Goal: Task Accomplishment & Management: Manage account settings

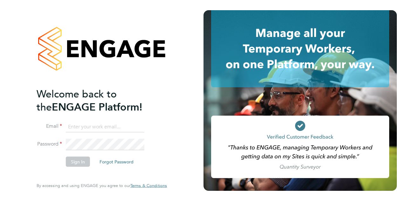
type input "wayne.jones@wates.co.uk"
click at [80, 160] on button "Sign In" at bounding box center [78, 161] width 24 height 10
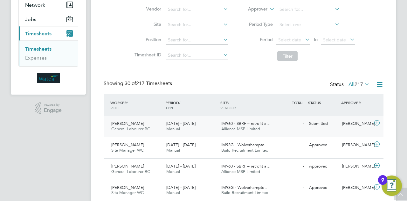
click at [182, 121] on span "[DATE] - [DATE]" at bounding box center [180, 123] width 29 height 5
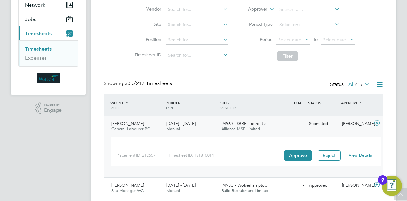
click at [364, 153] on link "View Details" at bounding box center [360, 154] width 23 height 5
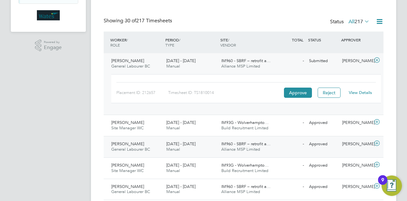
scroll to position [127, 0]
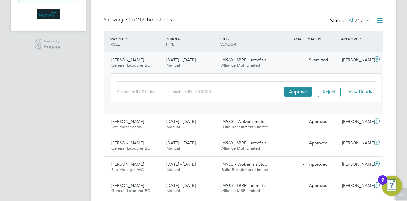
click at [366, 92] on link "View Details" at bounding box center [360, 91] width 23 height 5
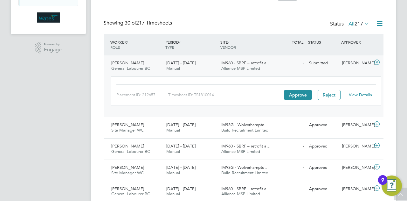
scroll to position [0, 0]
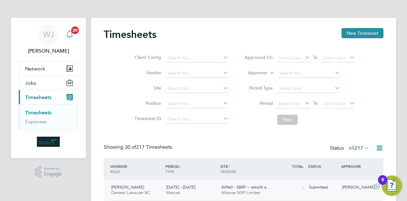
click at [74, 33] on span "20" at bounding box center [75, 30] width 8 height 8
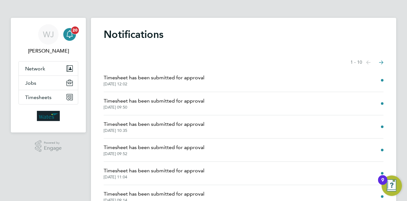
click at [71, 33] on link "Notifications 20" at bounding box center [69, 34] width 13 height 20
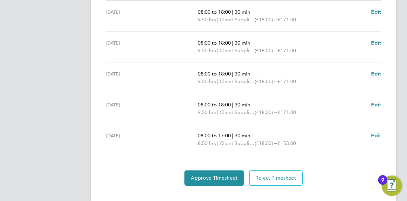
scroll to position [254, 0]
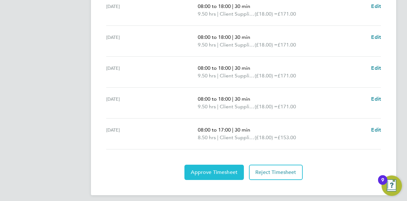
click at [206, 169] on span "Approve Timesheet" at bounding box center [214, 172] width 47 height 6
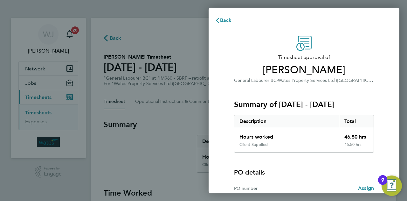
scroll to position [59, 0]
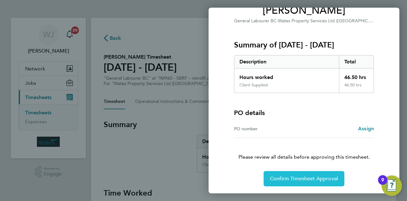
click at [296, 177] on span "Confirm Timesheet Approval" at bounding box center [304, 178] width 68 height 6
